Goal: Find specific page/section: Find specific page/section

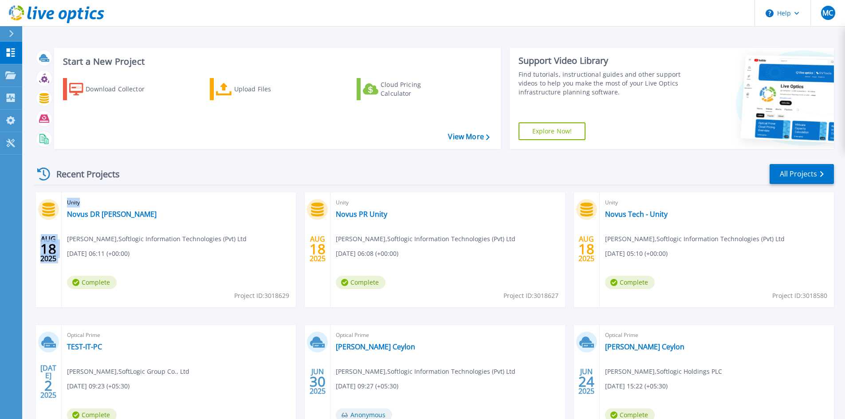
drag, startPoint x: 159, startPoint y: 216, endPoint x: 59, endPoint y: 208, distance: 99.7
click at [59, 208] on div "[DATE] Unity Novus DR Unity Mahesh Chathuranga , Softlogic Information Technolo…" at bounding box center [166, 249] width 260 height 115
click at [199, 180] on div "Recent Projects All Projects" at bounding box center [434, 174] width 800 height 22
click at [655, 215] on link "Novus Tech - Unity" at bounding box center [636, 214] width 63 height 9
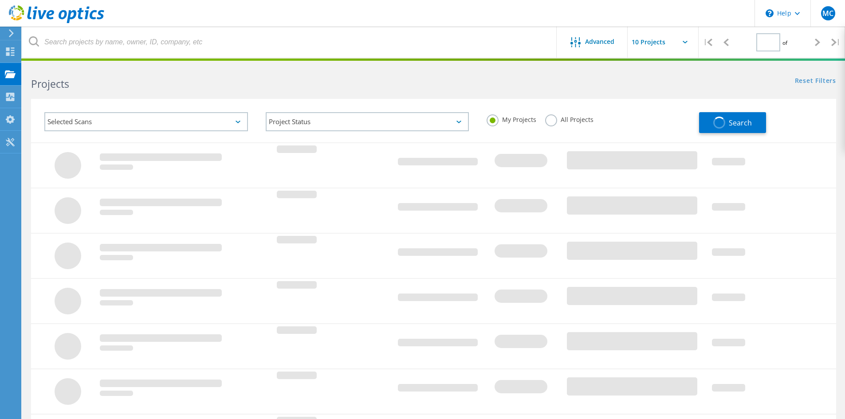
type input "1"
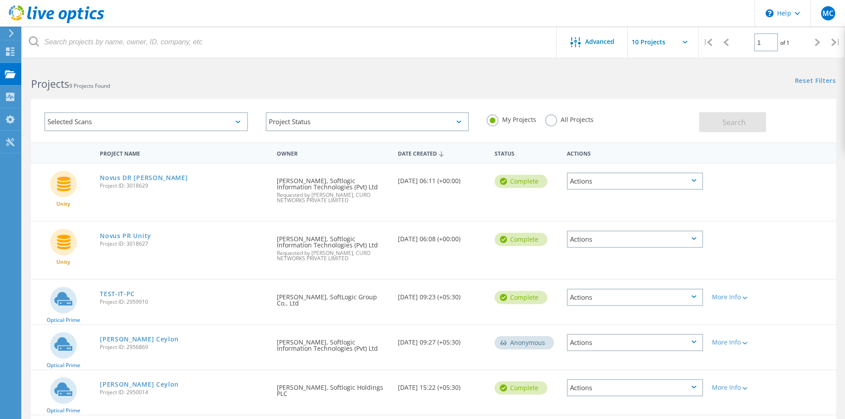
click at [64, 17] on use at bounding box center [56, 14] width 95 height 18
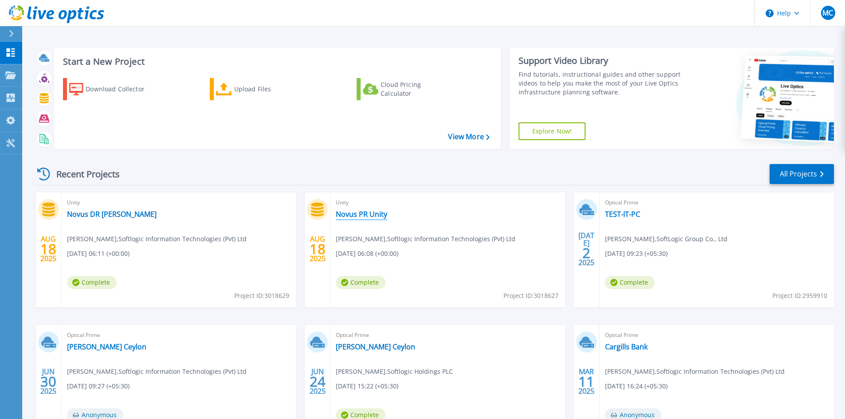
click at [354, 211] on link "Novus PR Unity" at bounding box center [361, 214] width 51 height 9
